Goal: Navigation & Orientation: Find specific page/section

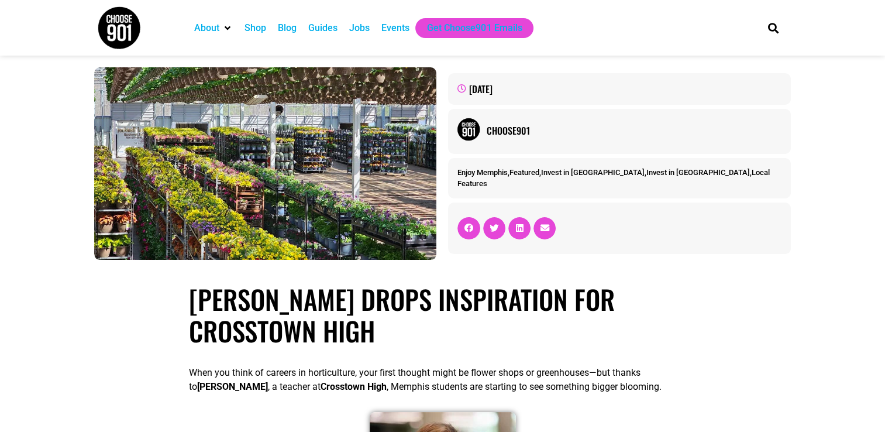
click at [131, 25] on img at bounding box center [119, 28] width 44 height 44
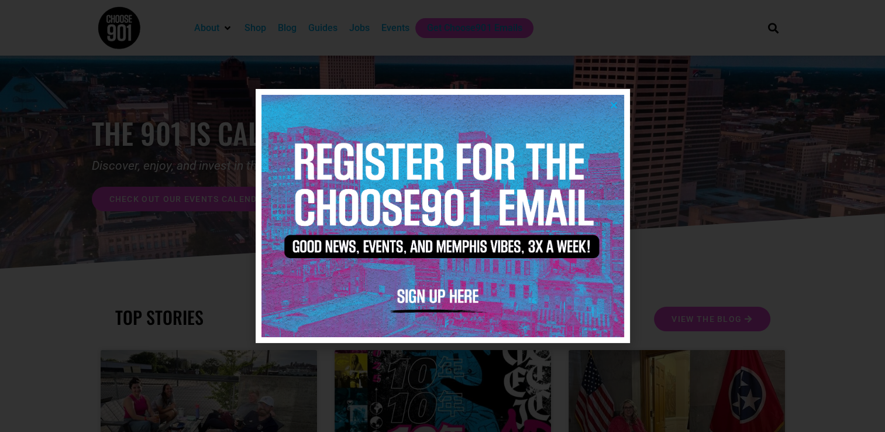
click at [613, 102] on icon "Close" at bounding box center [614, 105] width 9 height 9
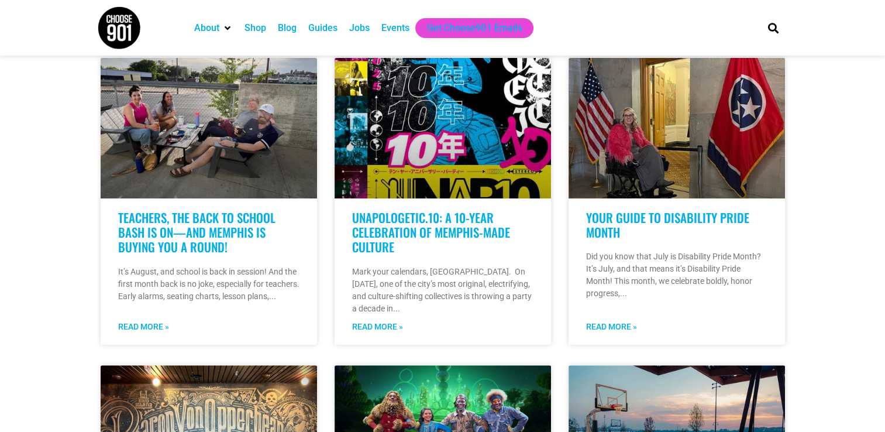
scroll to position [293, 0]
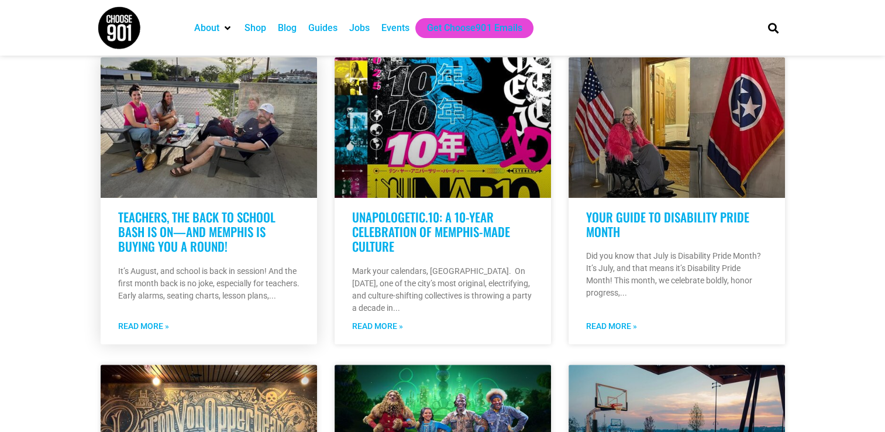
click at [215, 234] on link "Teachers, the Back to School Bash Is On—And Memphis Is Buying You A Round!" at bounding box center [196, 231] width 157 height 47
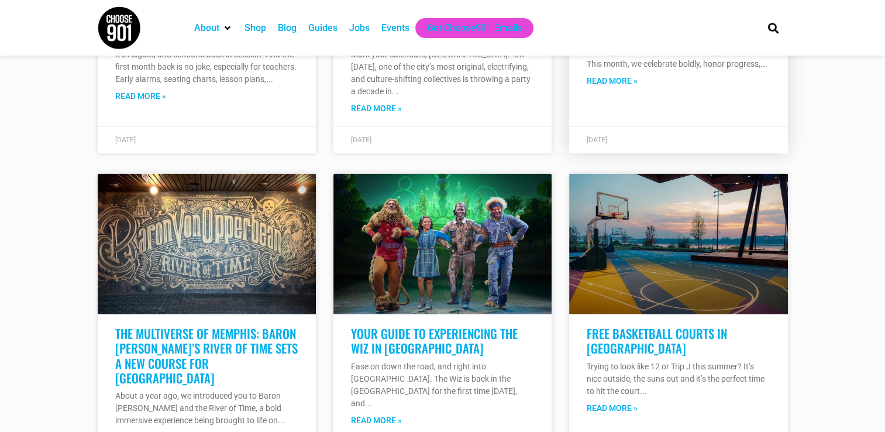
scroll to position [2750, 0]
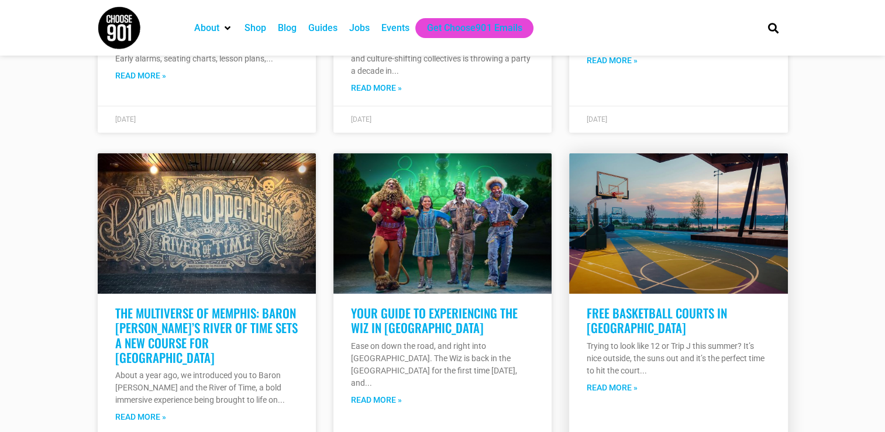
click at [606, 393] on link "Read More »" at bounding box center [612, 388] width 51 height 12
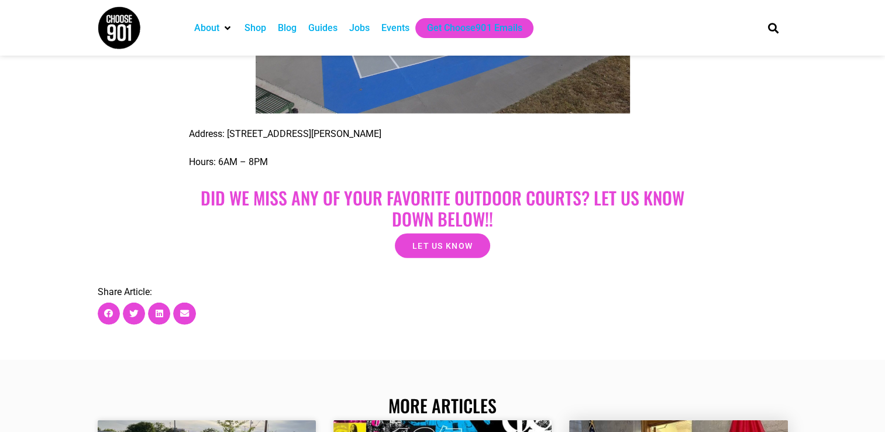
scroll to position [3032, 0]
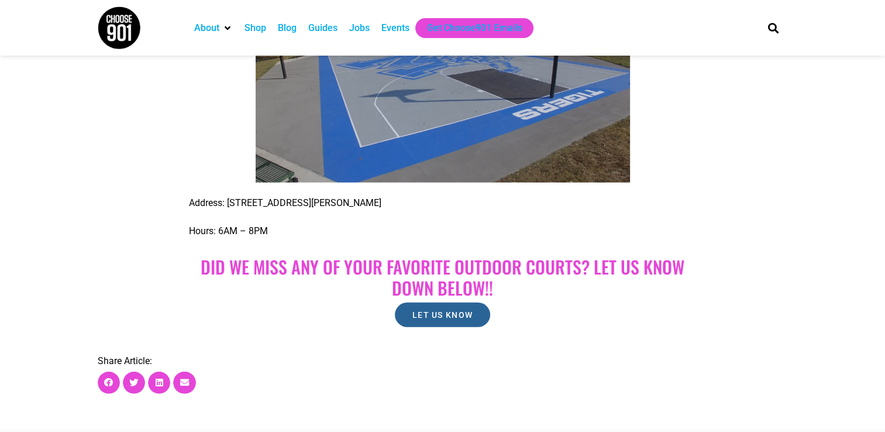
click at [437, 311] on span "LET US KNOW" at bounding box center [443, 315] width 60 height 8
drag, startPoint x: 521, startPoint y: 372, endPoint x: 529, endPoint y: 372, distance: 7.6
click at [123, 40] on img at bounding box center [119, 28] width 44 height 44
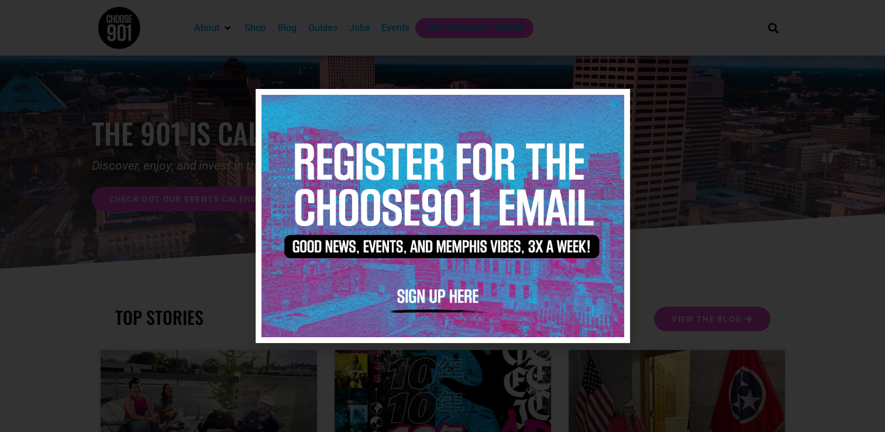
click at [610, 104] on icon "Close" at bounding box center [614, 105] width 9 height 9
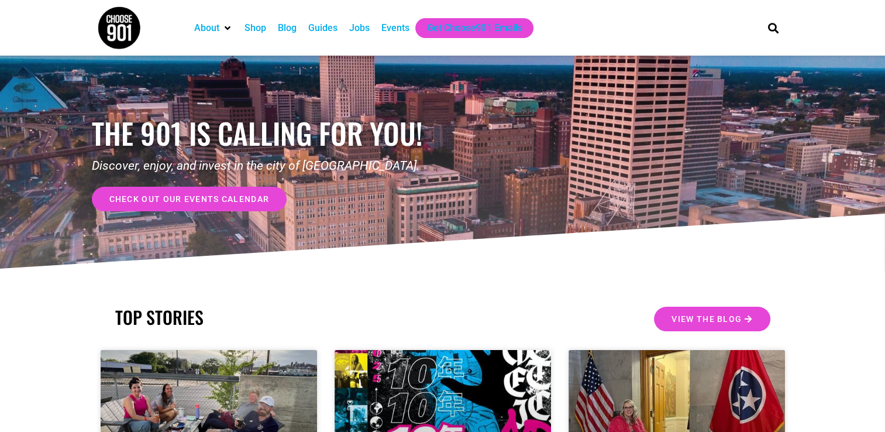
click at [253, 27] on div "Shop" at bounding box center [256, 28] width 22 height 14
